Goal: Find specific page/section: Find specific page/section

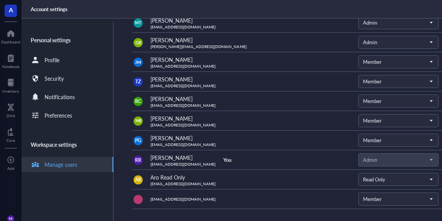
click at [6, 16] on span "A" at bounding box center [11, 11] width 12 height 12
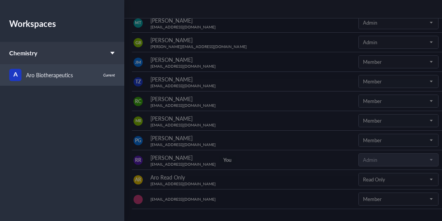
click at [74, 69] on div "A Aro Biotherapeutics" at bounding box center [53, 75] width 89 height 12
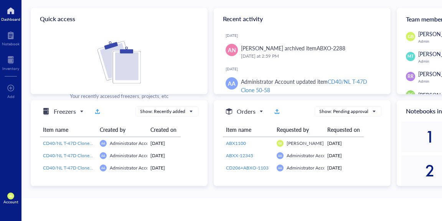
scroll to position [0, 8]
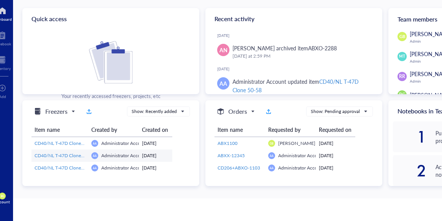
click at [62, 154] on span "CD40/NL T-47D Clone 50-58" at bounding box center [65, 155] width 60 height 7
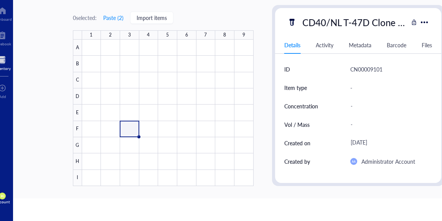
click at [2, 199] on div "Account" at bounding box center [2, 201] width 15 height 5
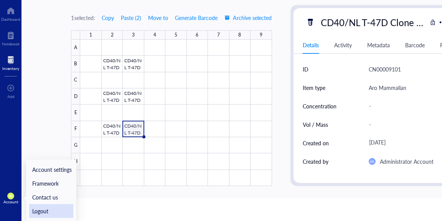
click at [42, 212] on link "Logout" at bounding box center [51, 211] width 44 height 14
